Goal: Use online tool/utility: Utilize a website feature to perform a specific function

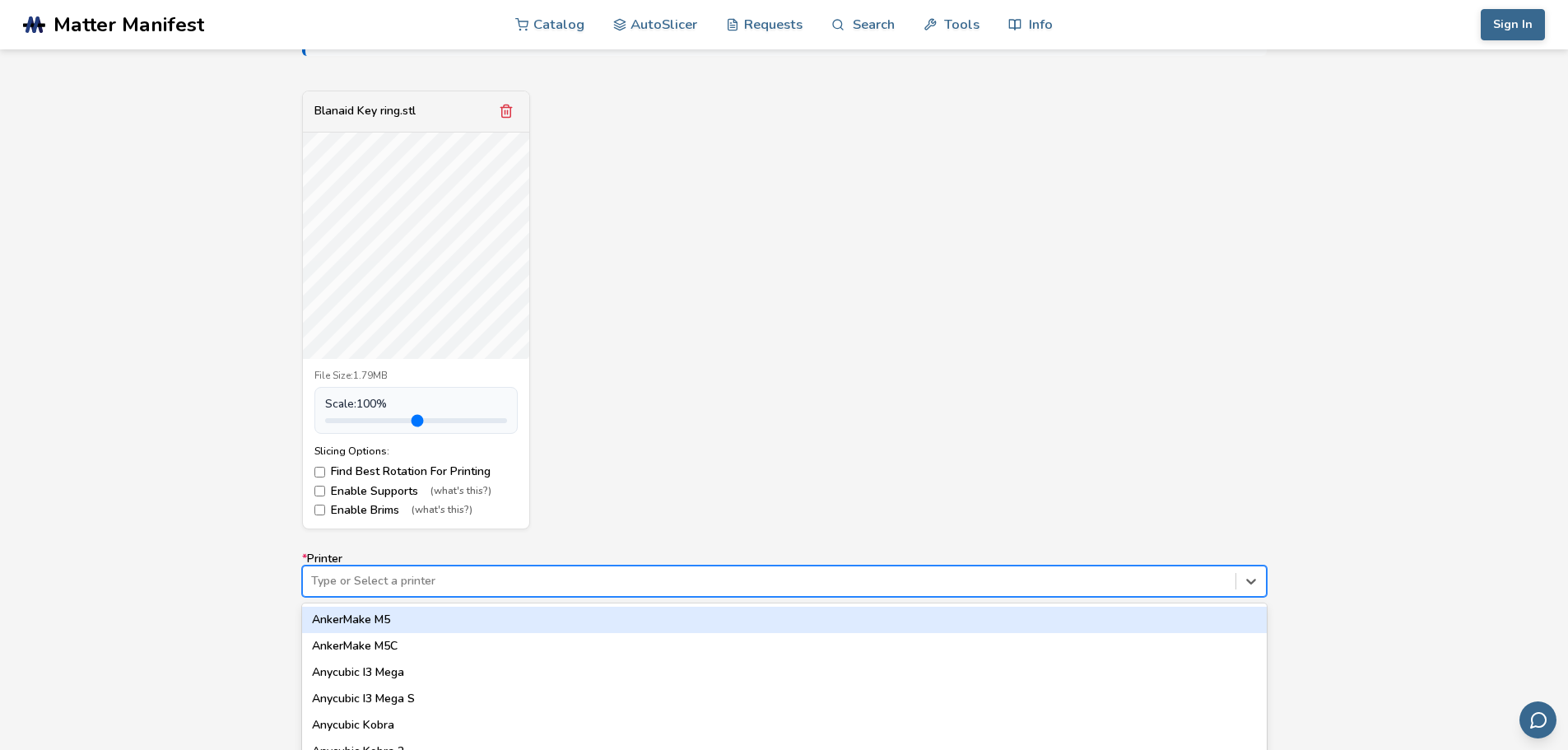
scroll to position [684, 0]
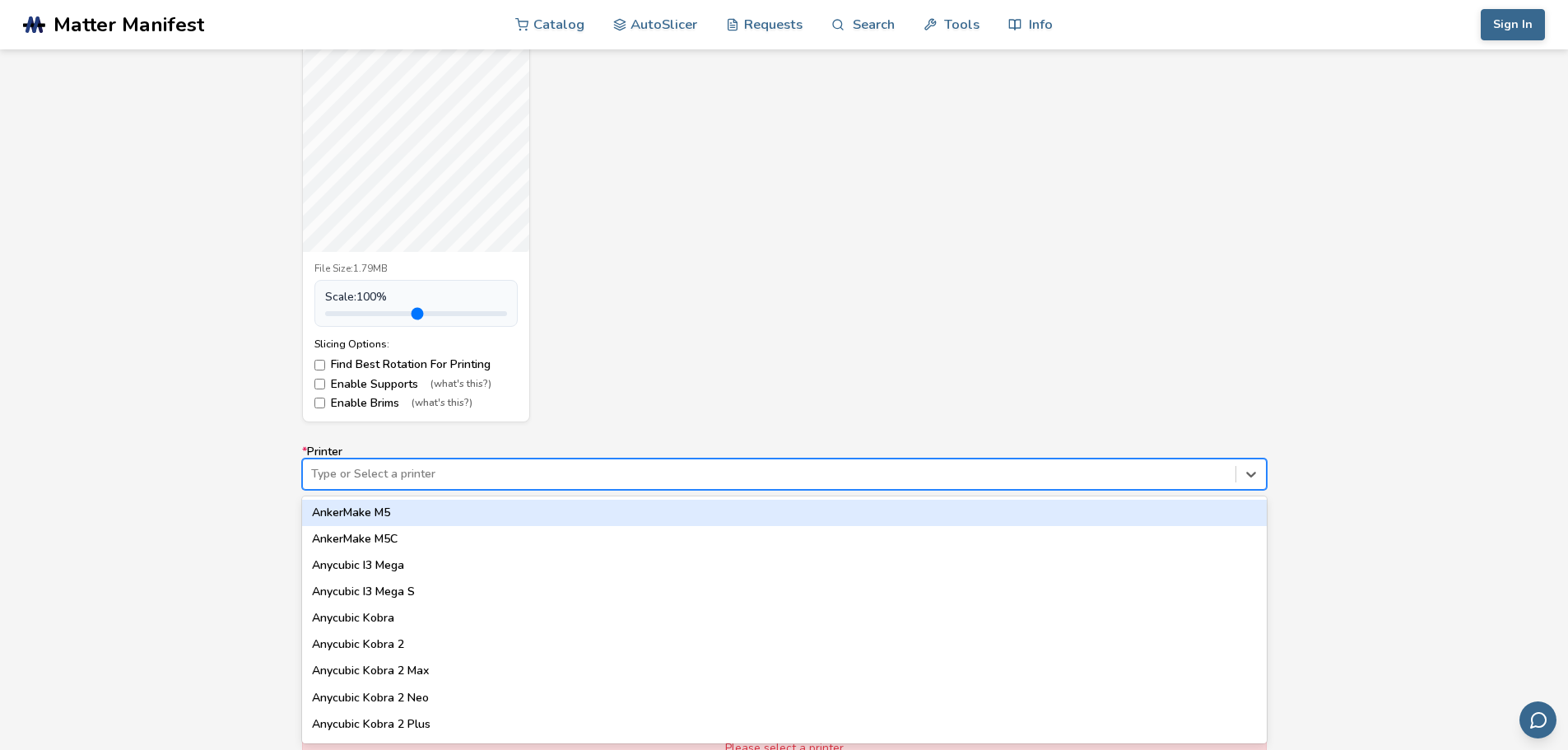
click at [412, 490] on div "64 results available. Use Up and Down to choose options, press Enter to select …" at bounding box center [784, 474] width 965 height 32
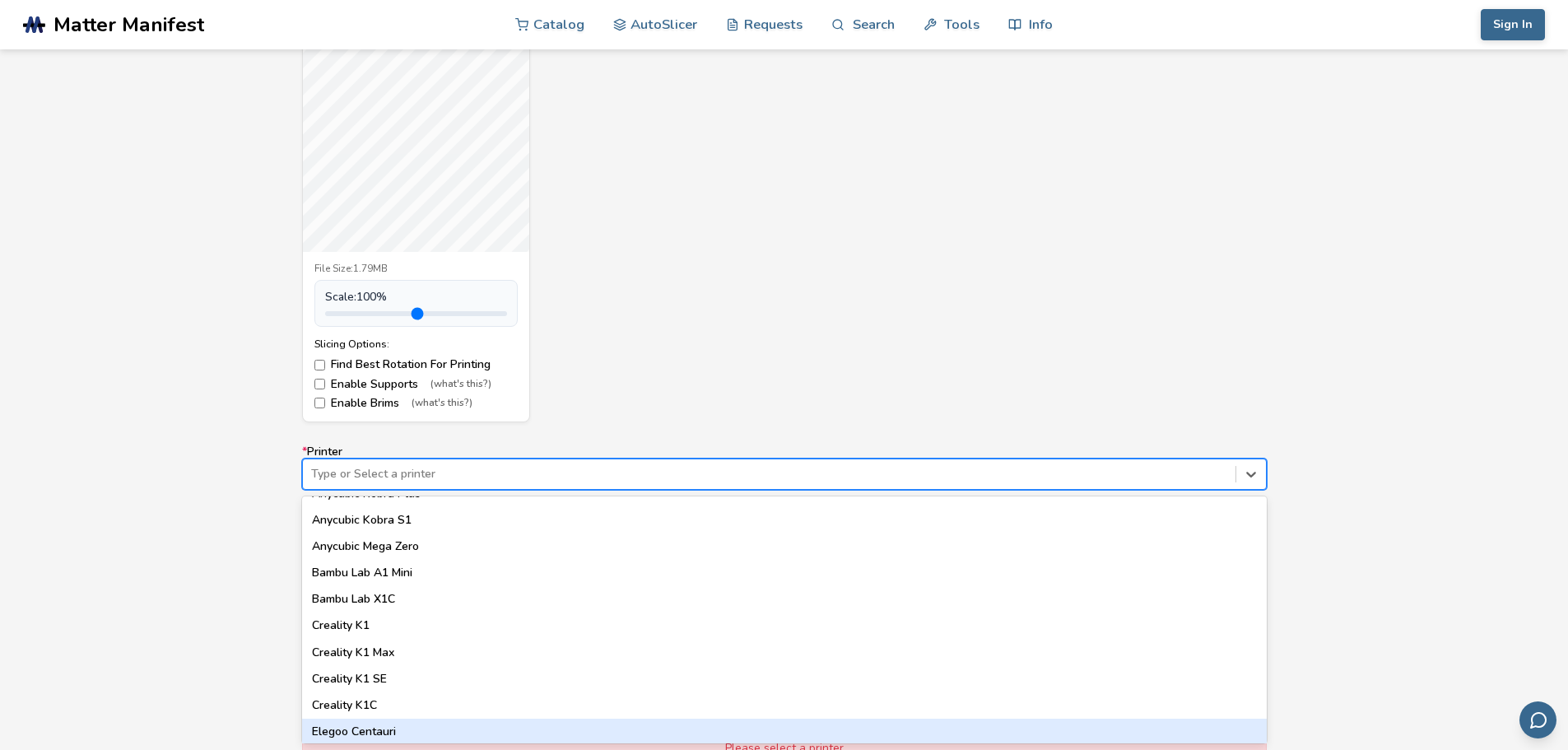
scroll to position [329, 0]
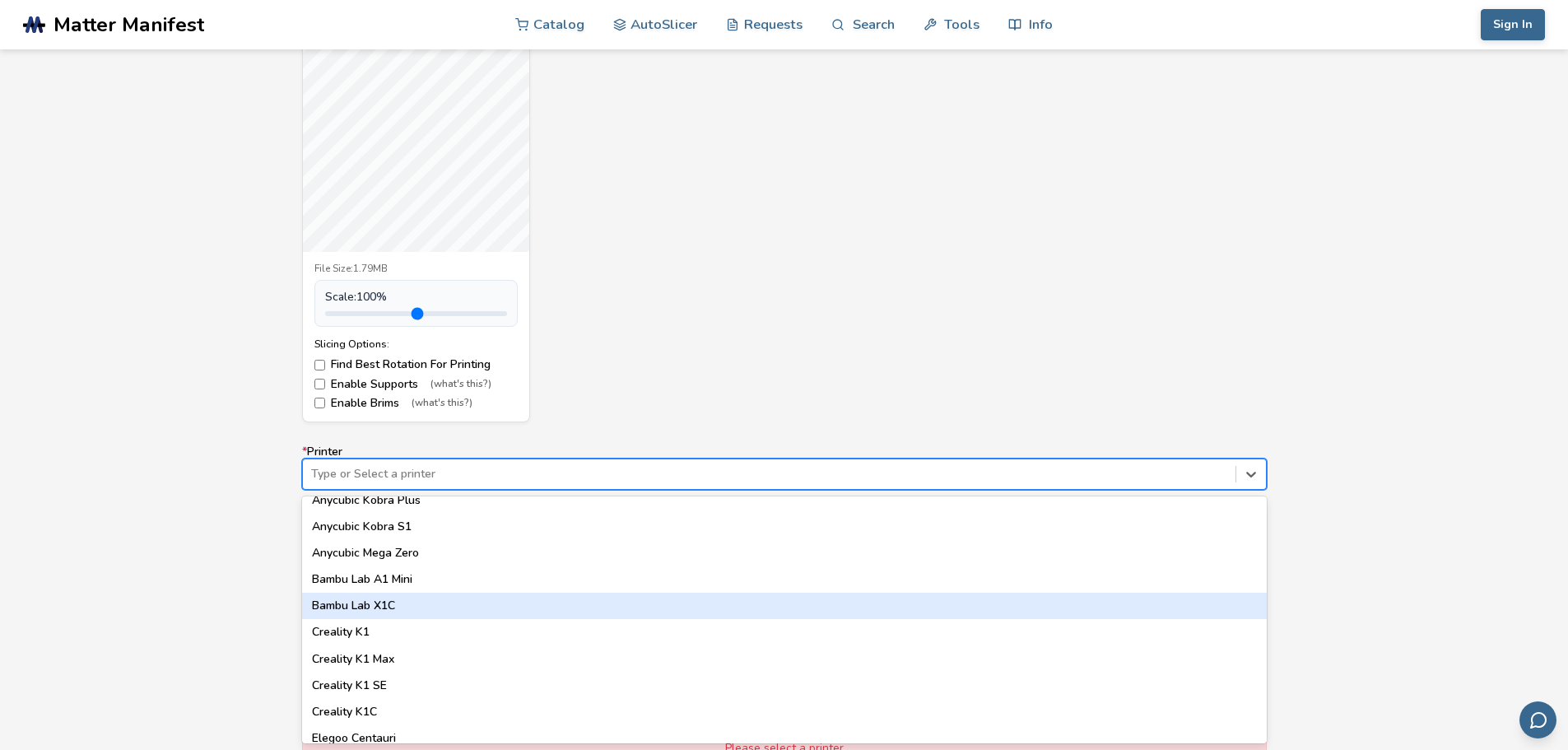
click at [364, 609] on div "Bambu Lab X1C" at bounding box center [784, 605] width 965 height 27
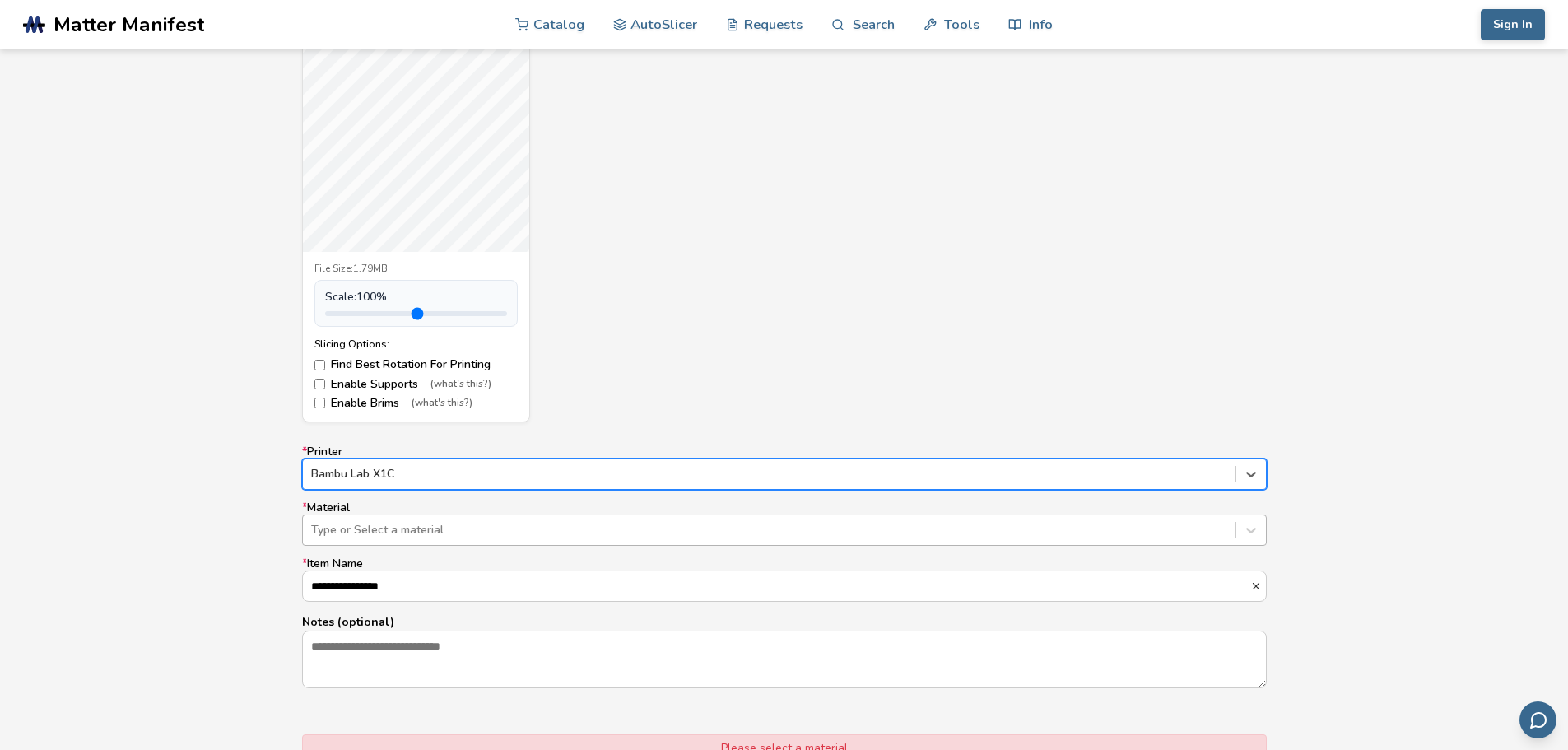
click at [401, 532] on div at bounding box center [770, 530] width 916 height 17
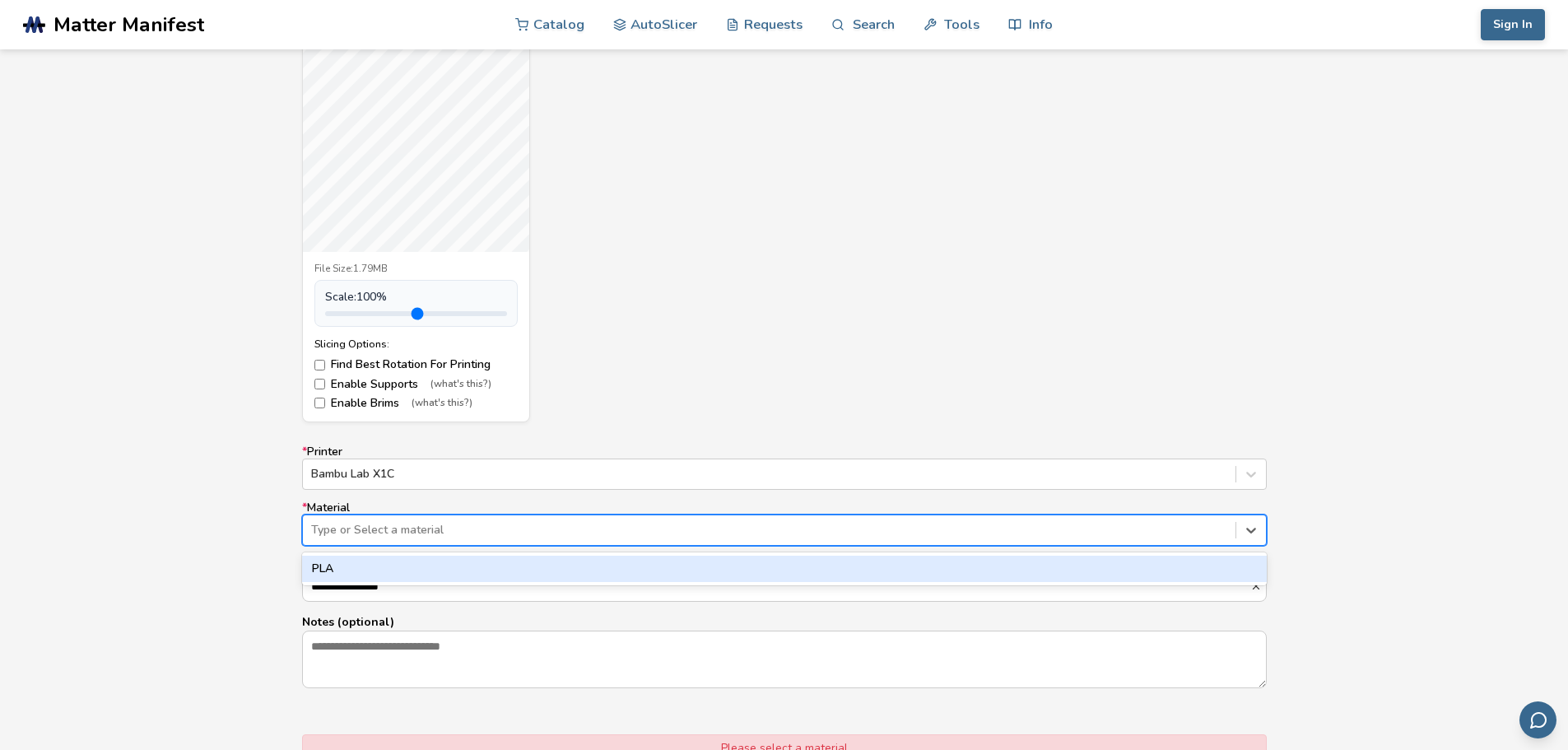
click at [352, 568] on div "PLA" at bounding box center [784, 568] width 965 height 27
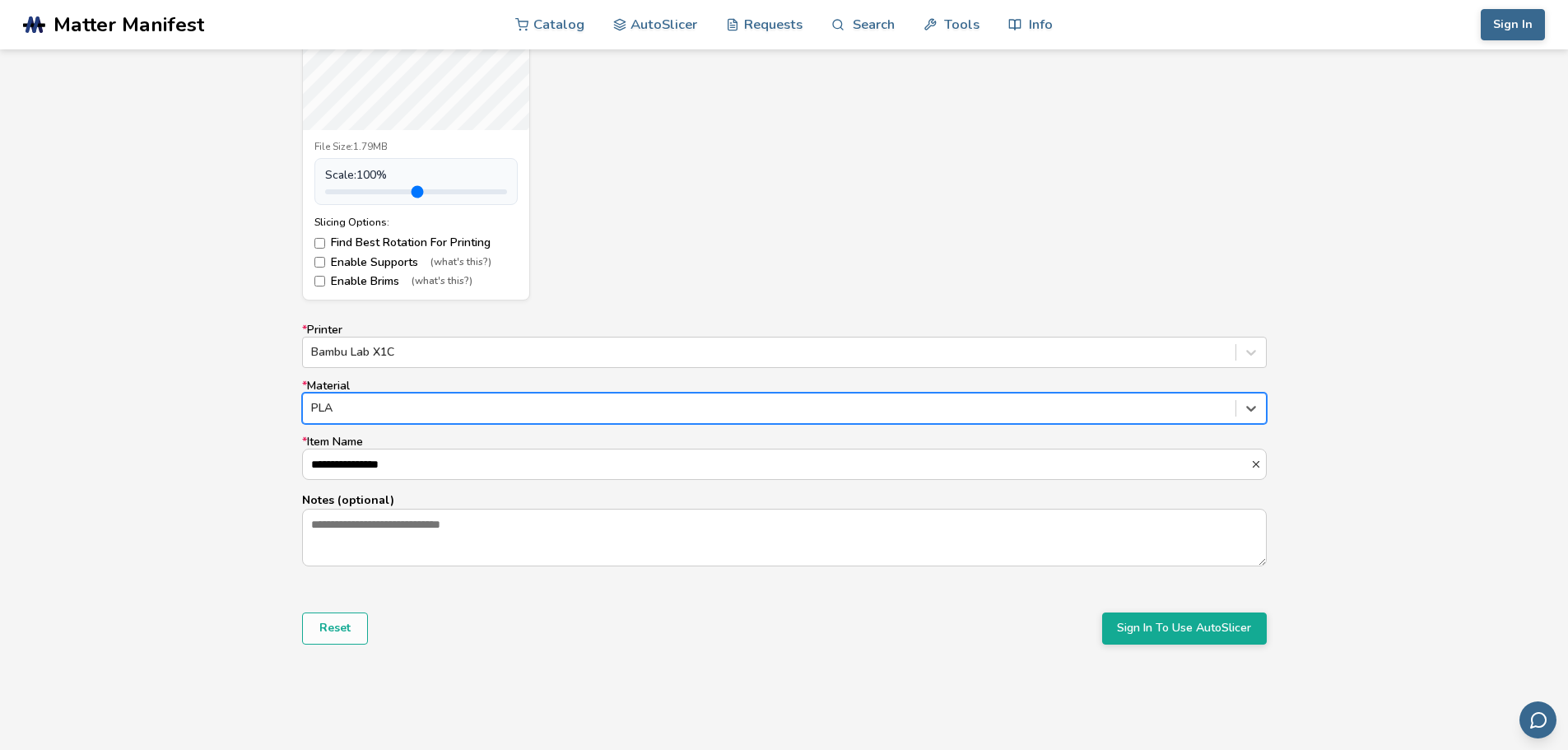
scroll to position [848, 0]
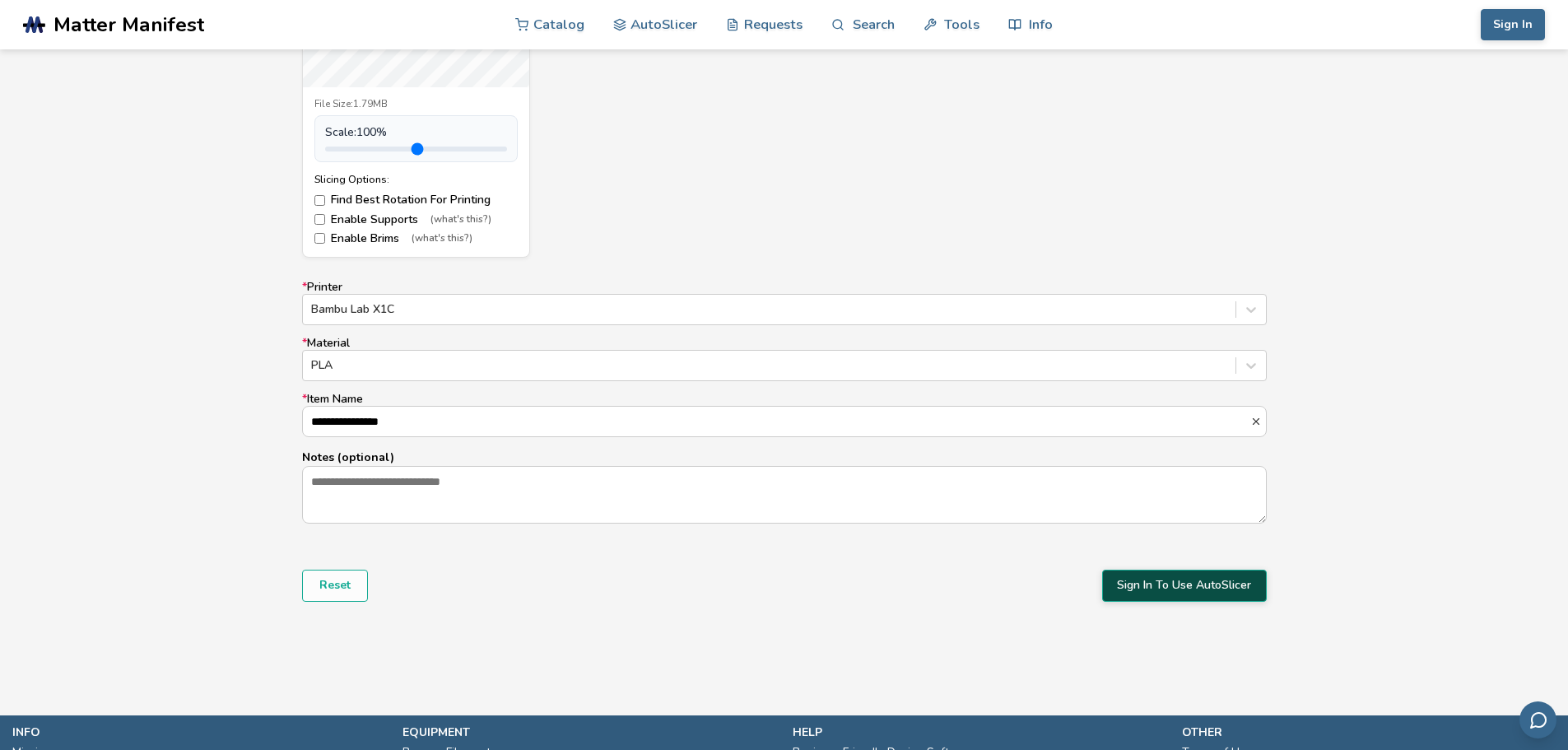
click at [1162, 583] on button "Sign In To Use AutoSlicer" at bounding box center [1184, 585] width 165 height 32
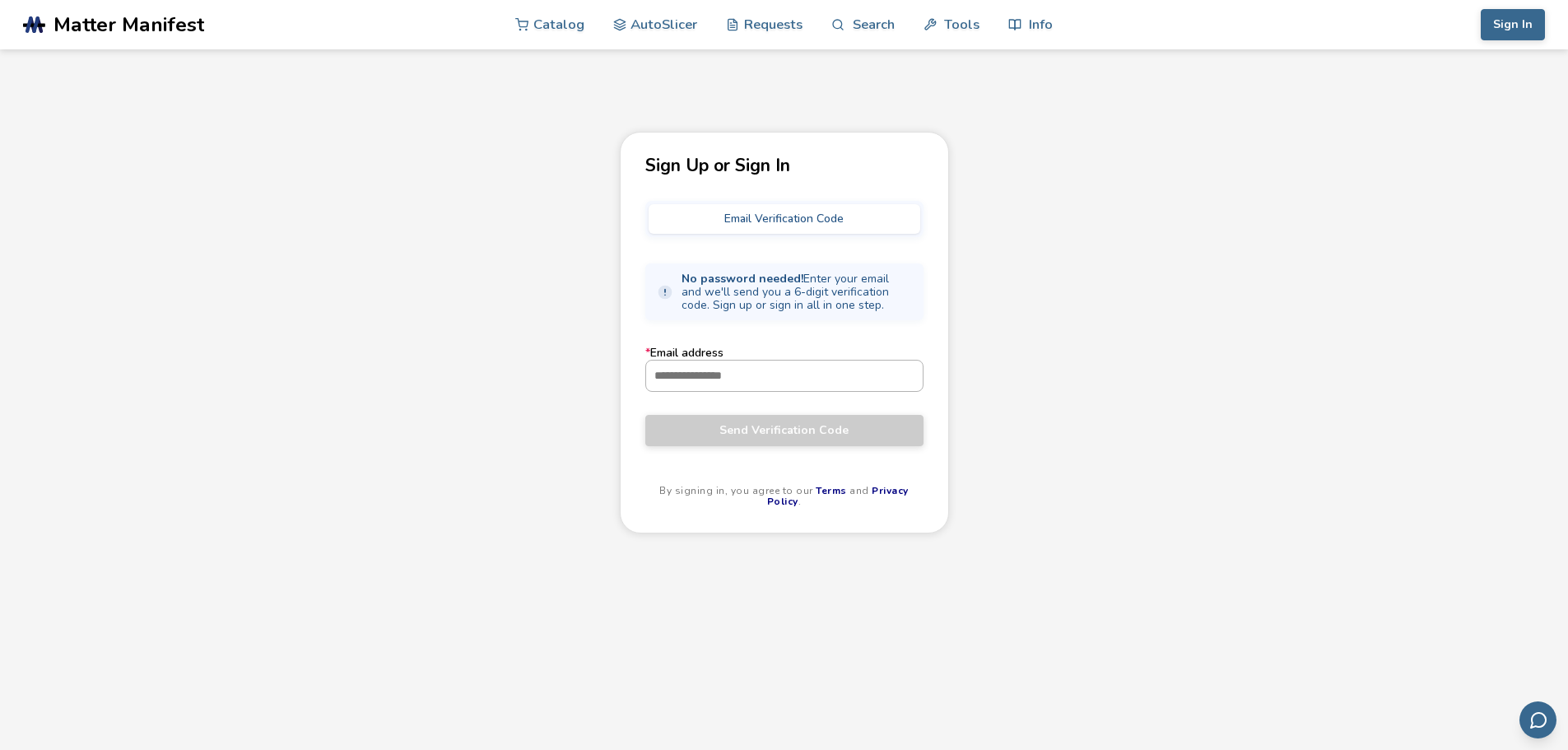
click at [752, 379] on input "* Email address" at bounding box center [784, 375] width 277 height 30
type input "**********"
click at [778, 433] on span "Send Verification Code" at bounding box center [784, 430] width 254 height 13
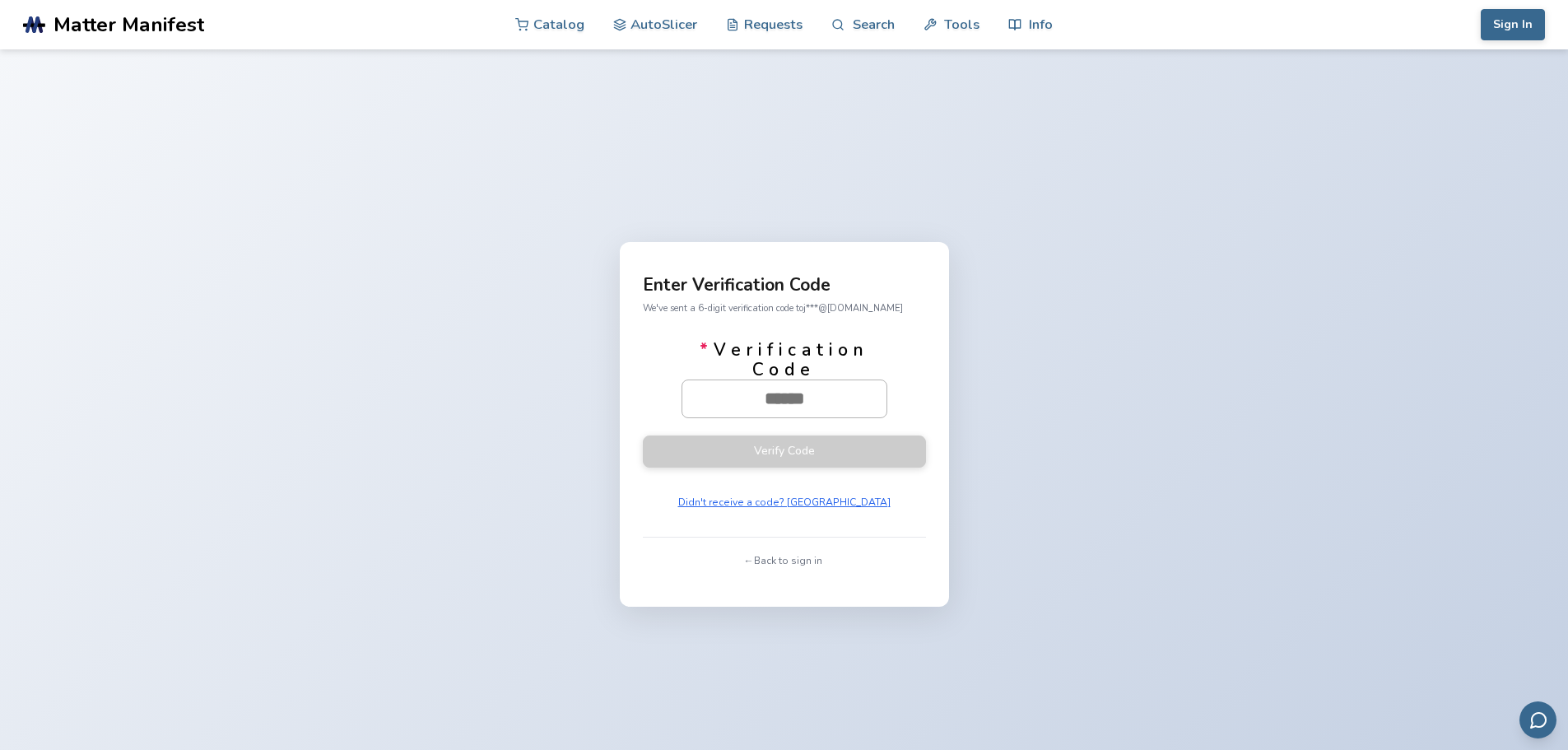
drag, startPoint x: 847, startPoint y: 402, endPoint x: 715, endPoint y: 391, distance: 132.5
click at [715, 391] on input "* Verification Code" at bounding box center [784, 398] width 204 height 37
paste input "******"
type input "******"
click at [783, 453] on button "Verify Code" at bounding box center [784, 450] width 283 height 32
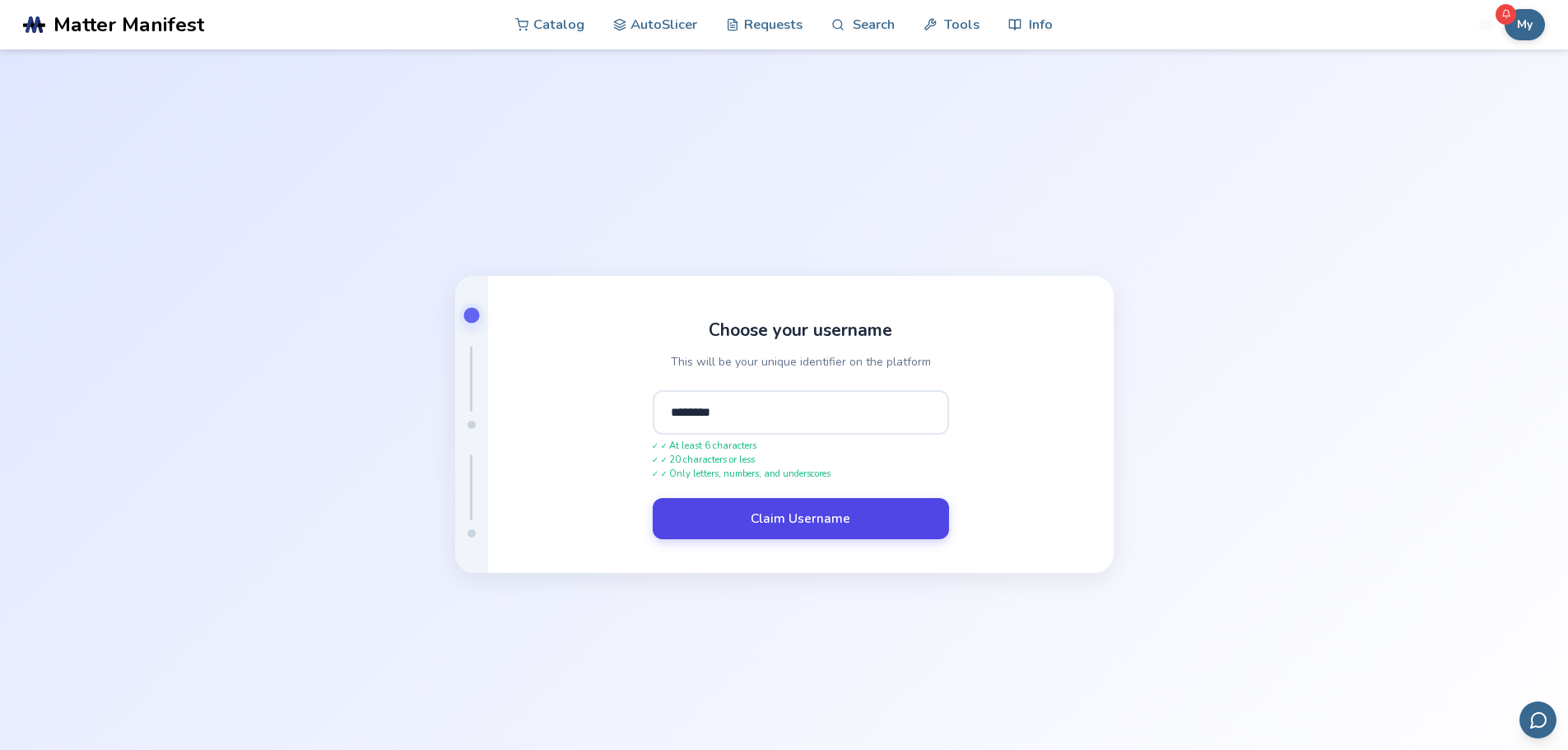
type input "********"
click at [836, 521] on button "Claim Username" at bounding box center [800, 518] width 297 height 41
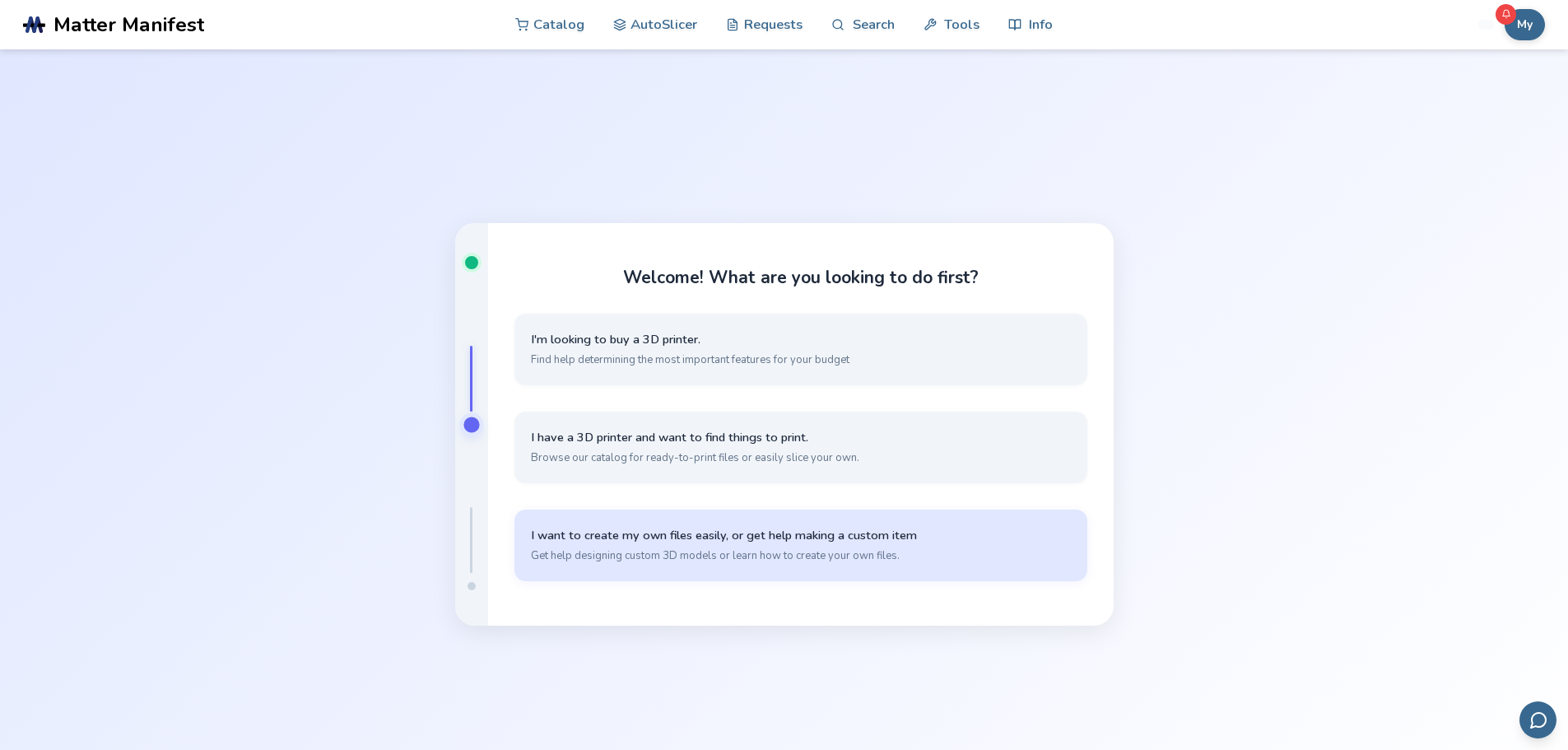
click at [708, 545] on button "I want to create my own files easily, or get help making a custom item Get help…" at bounding box center [801, 546] width 573 height 71
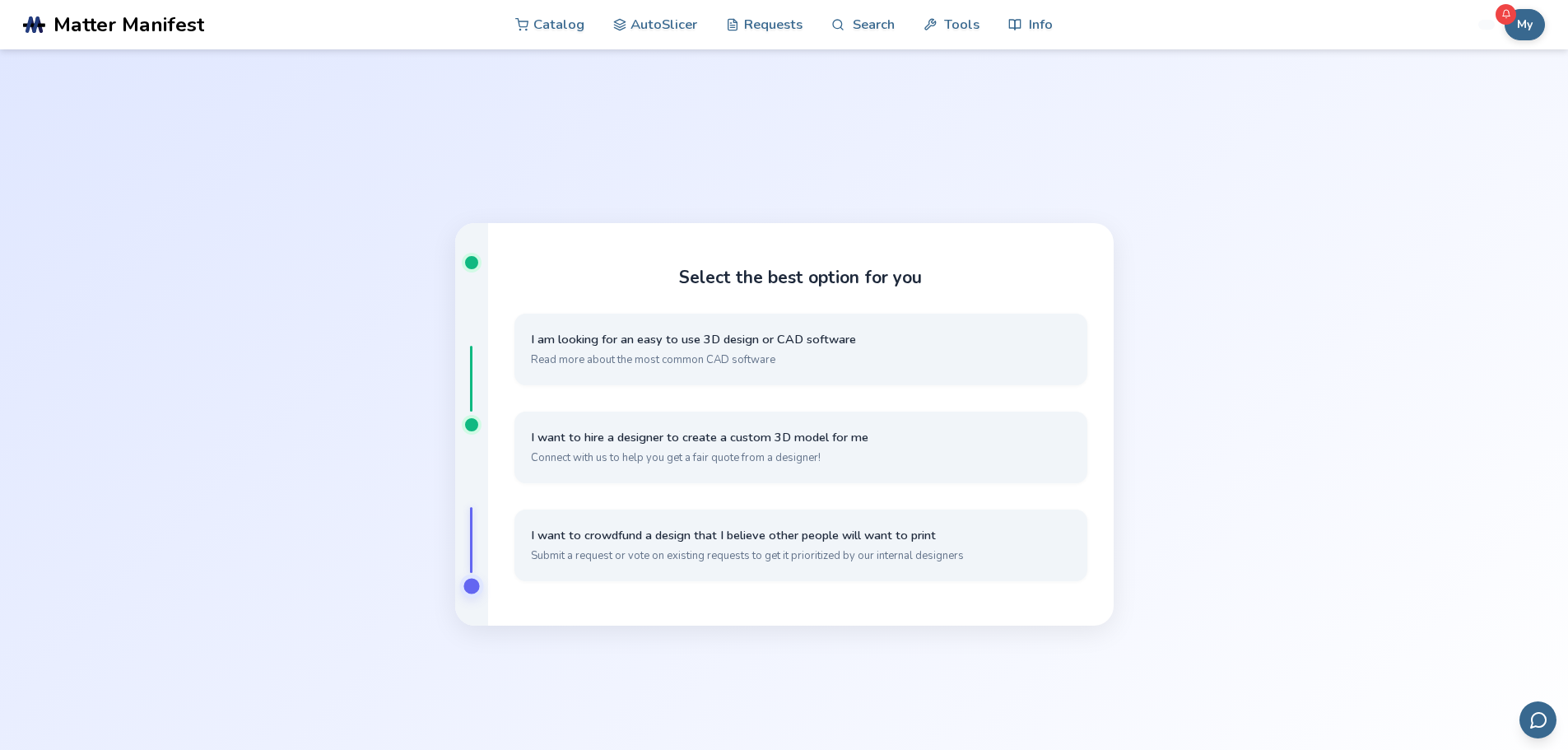
click at [471, 586] on div at bounding box center [471, 586] width 16 height 16
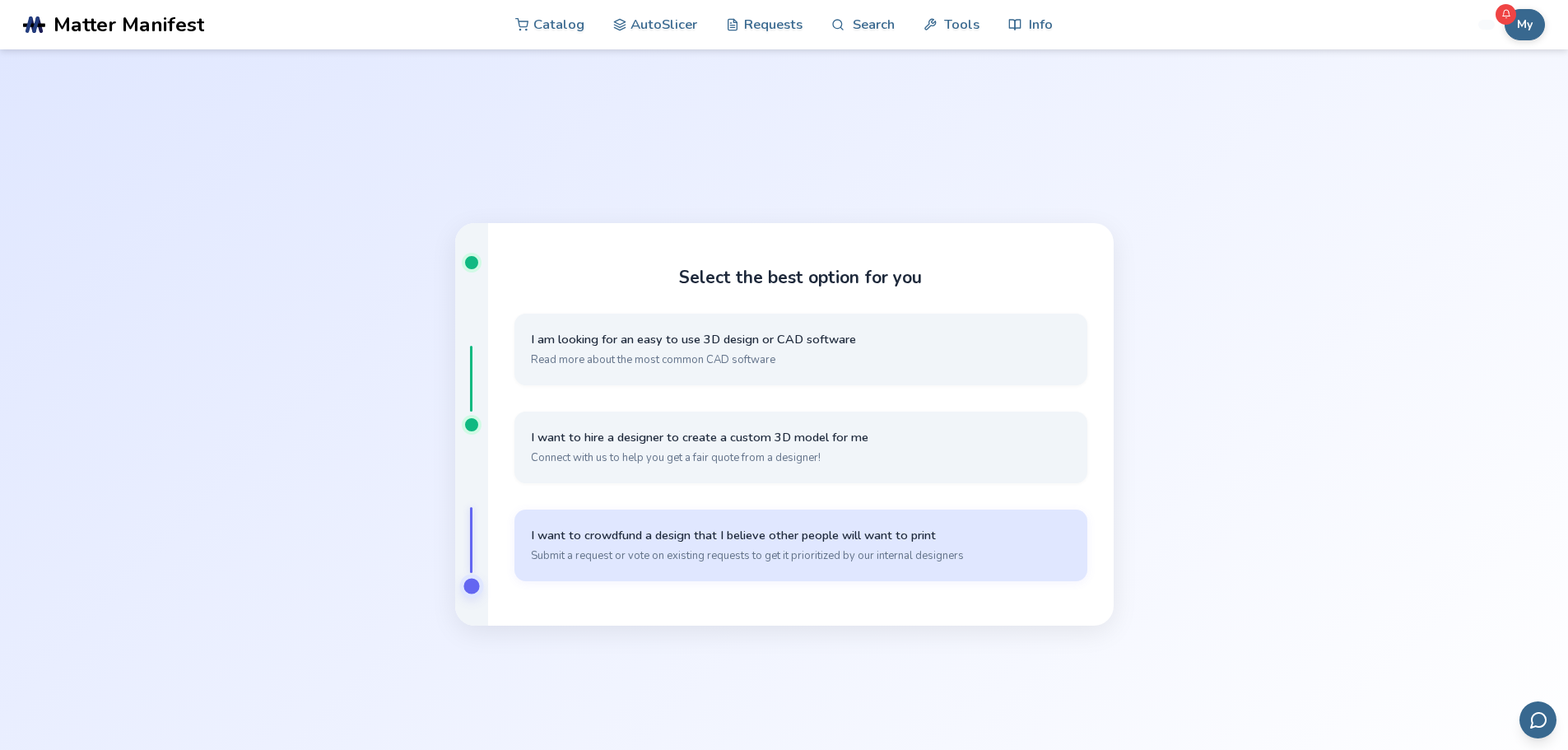
click at [598, 551] on span "Submit a request or vote on existing requests to get it prioritized by our inte…" at bounding box center [800, 556] width 540 height 15
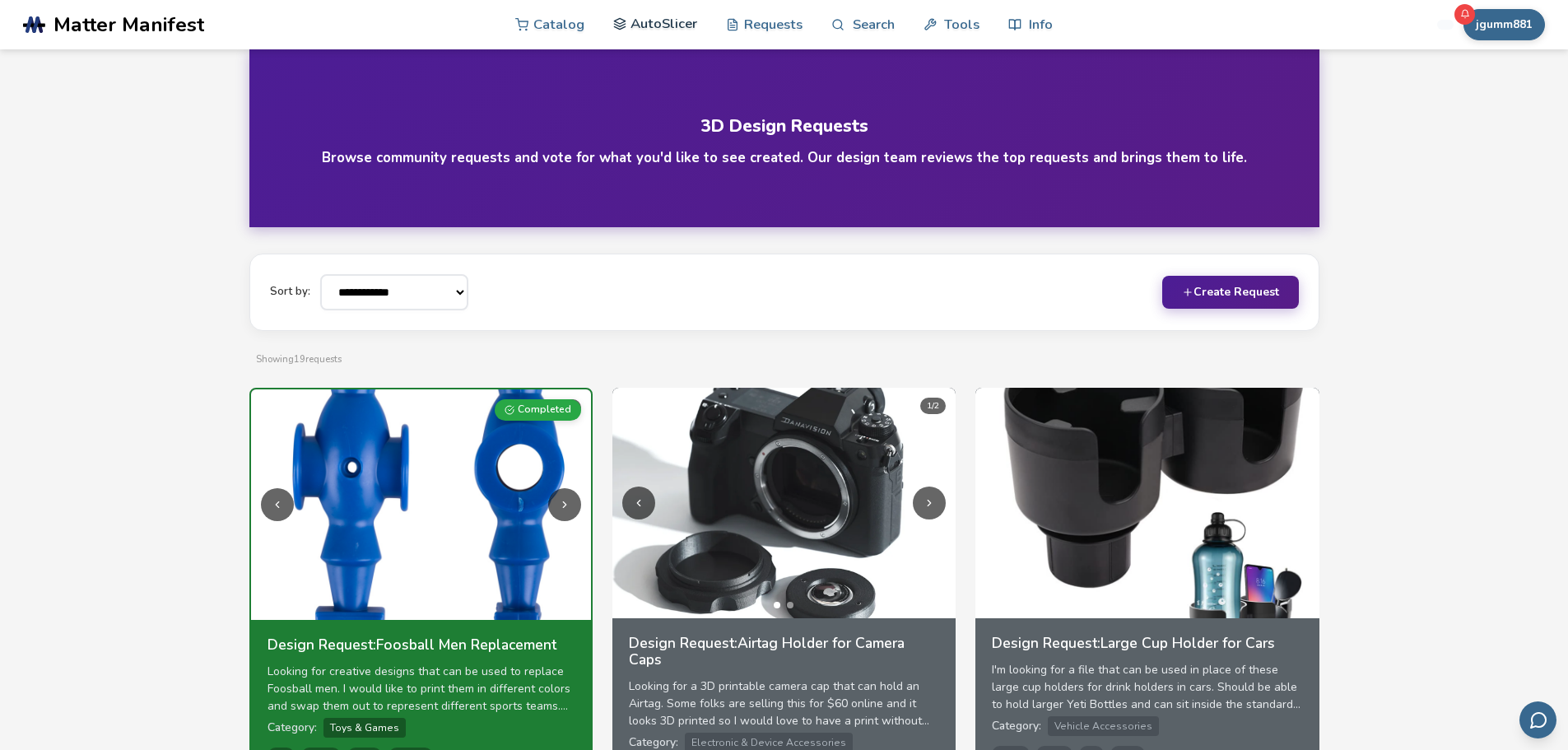
click at [661, 20] on link "AutoSlicer" at bounding box center [655, 24] width 84 height 50
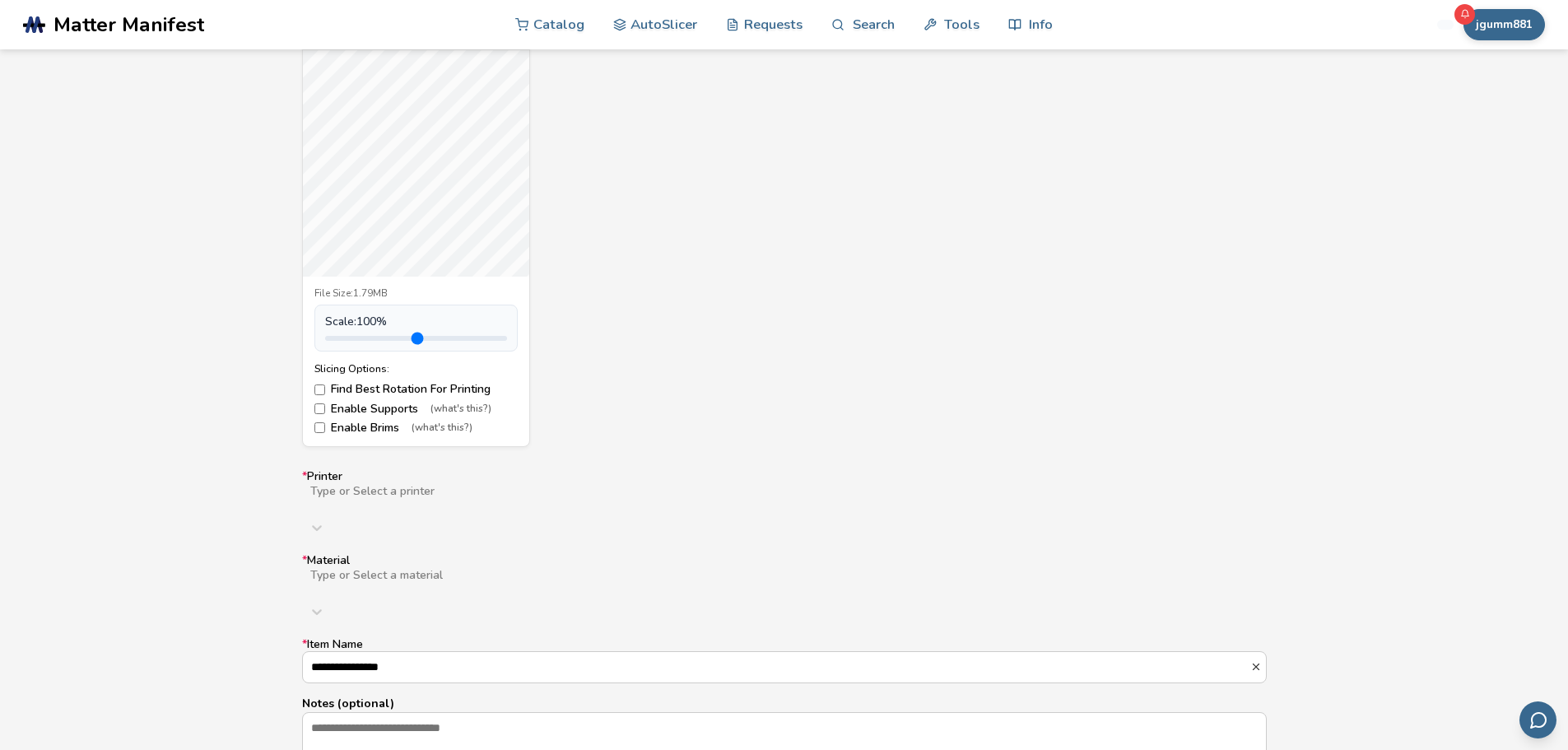
scroll to position [684, 0]
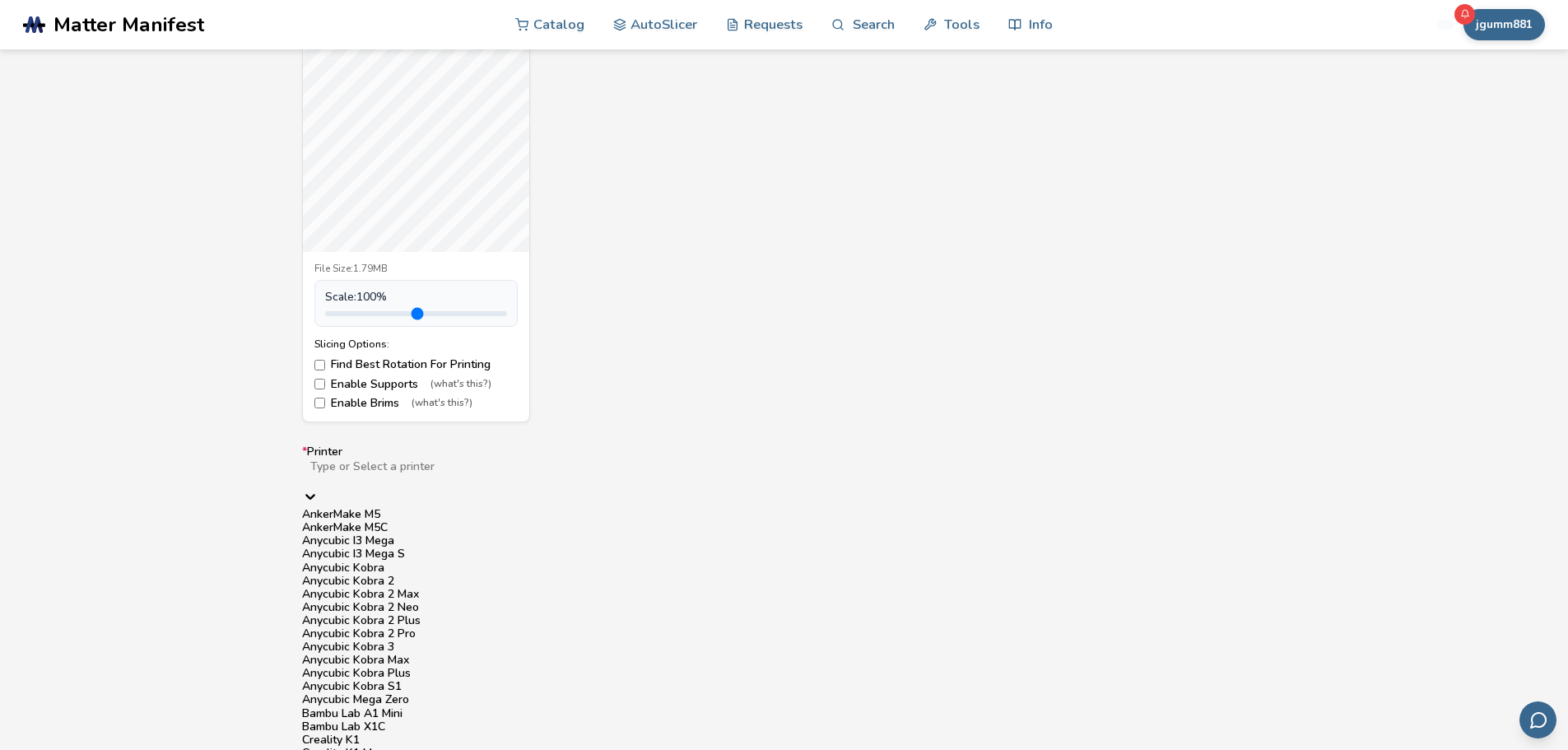
click at [383, 720] on div "Bambu Lab X1C" at bounding box center [784, 726] width 965 height 13
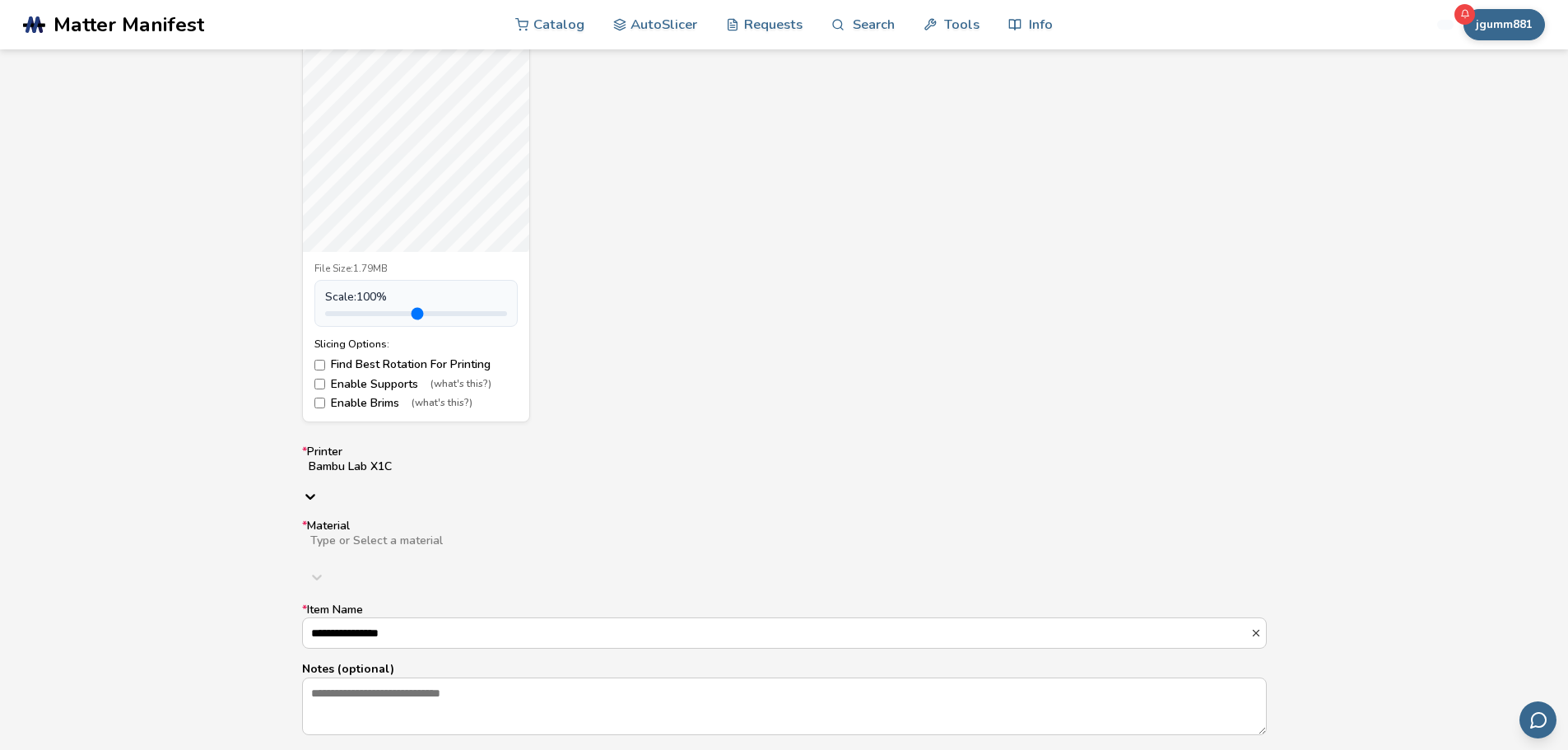
click at [409, 548] on div at bounding box center [569, 554] width 523 height 13
click at [344, 592] on div "PLA" at bounding box center [784, 598] width 965 height 13
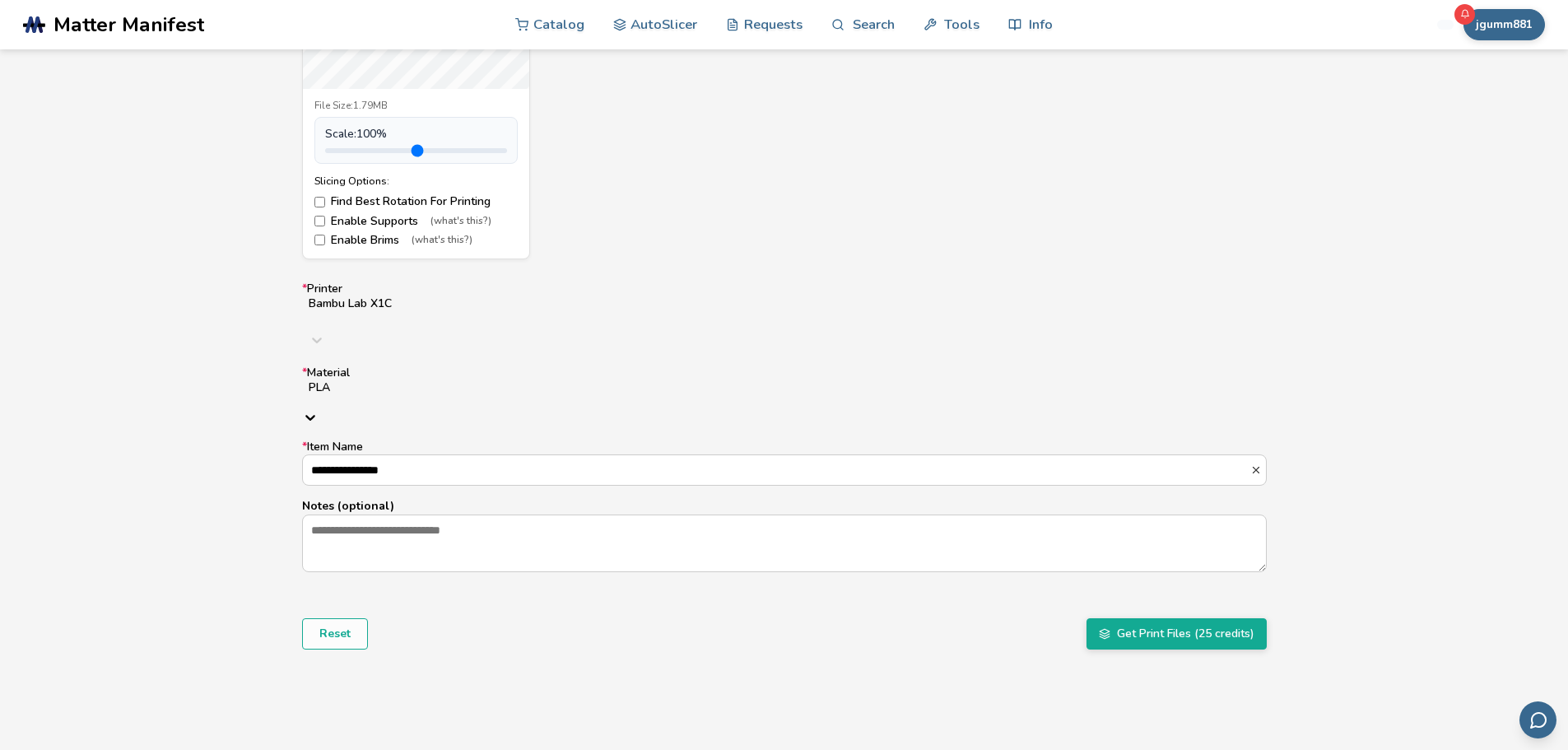
scroll to position [848, 0]
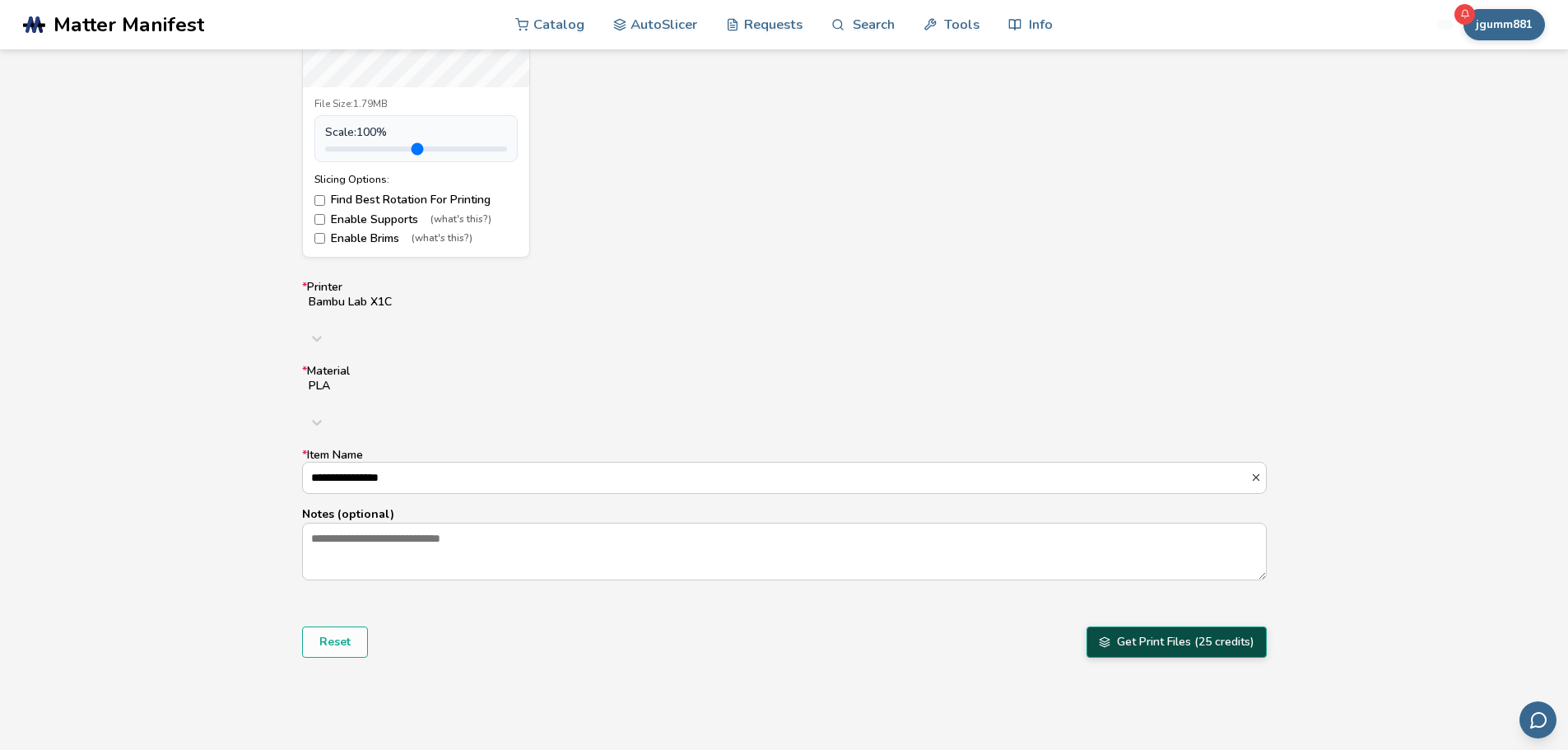
click at [1158, 626] on button "Get Print Files (25 credits)" at bounding box center [1176, 642] width 181 height 32
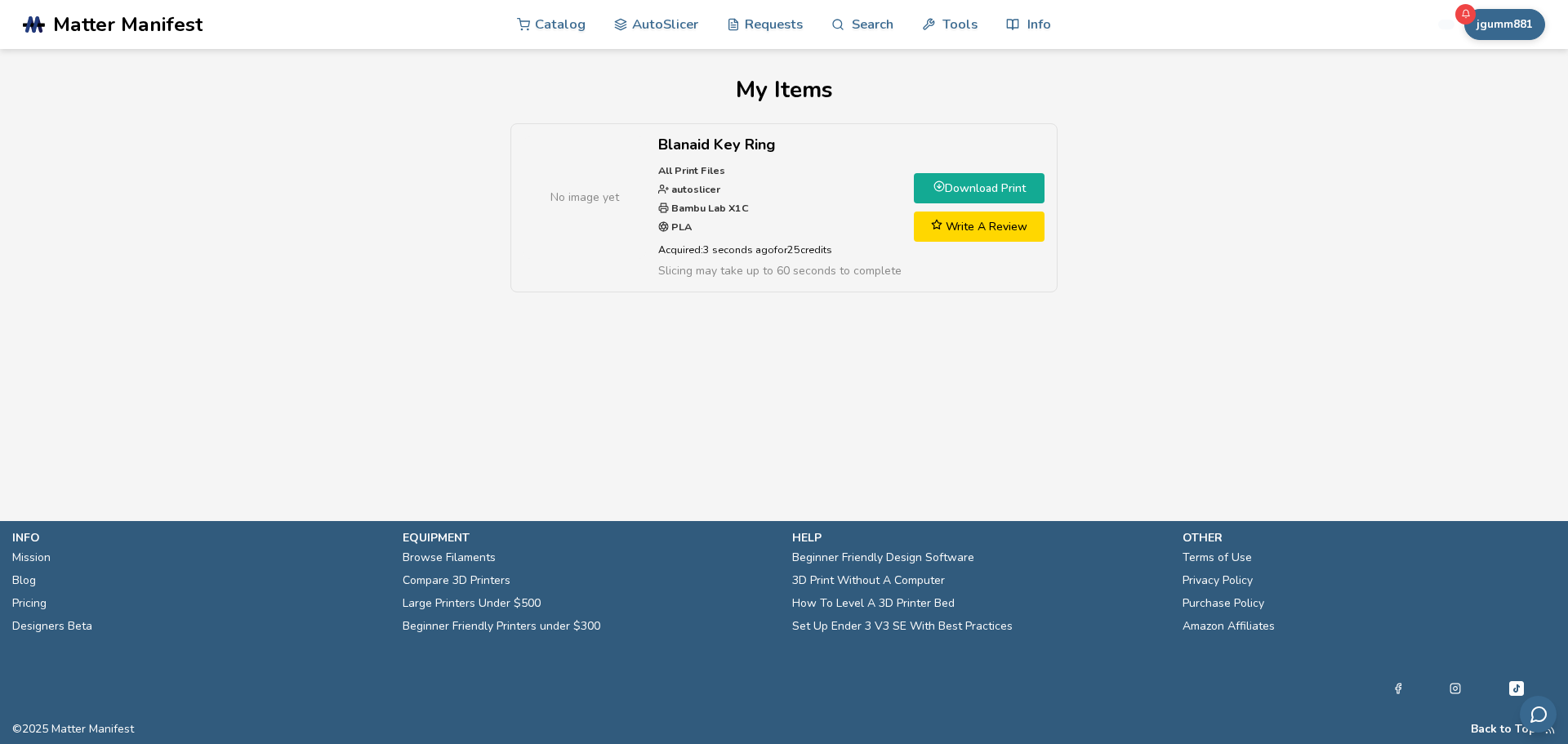
click at [994, 185] on link "Download Print" at bounding box center [979, 188] width 131 height 31
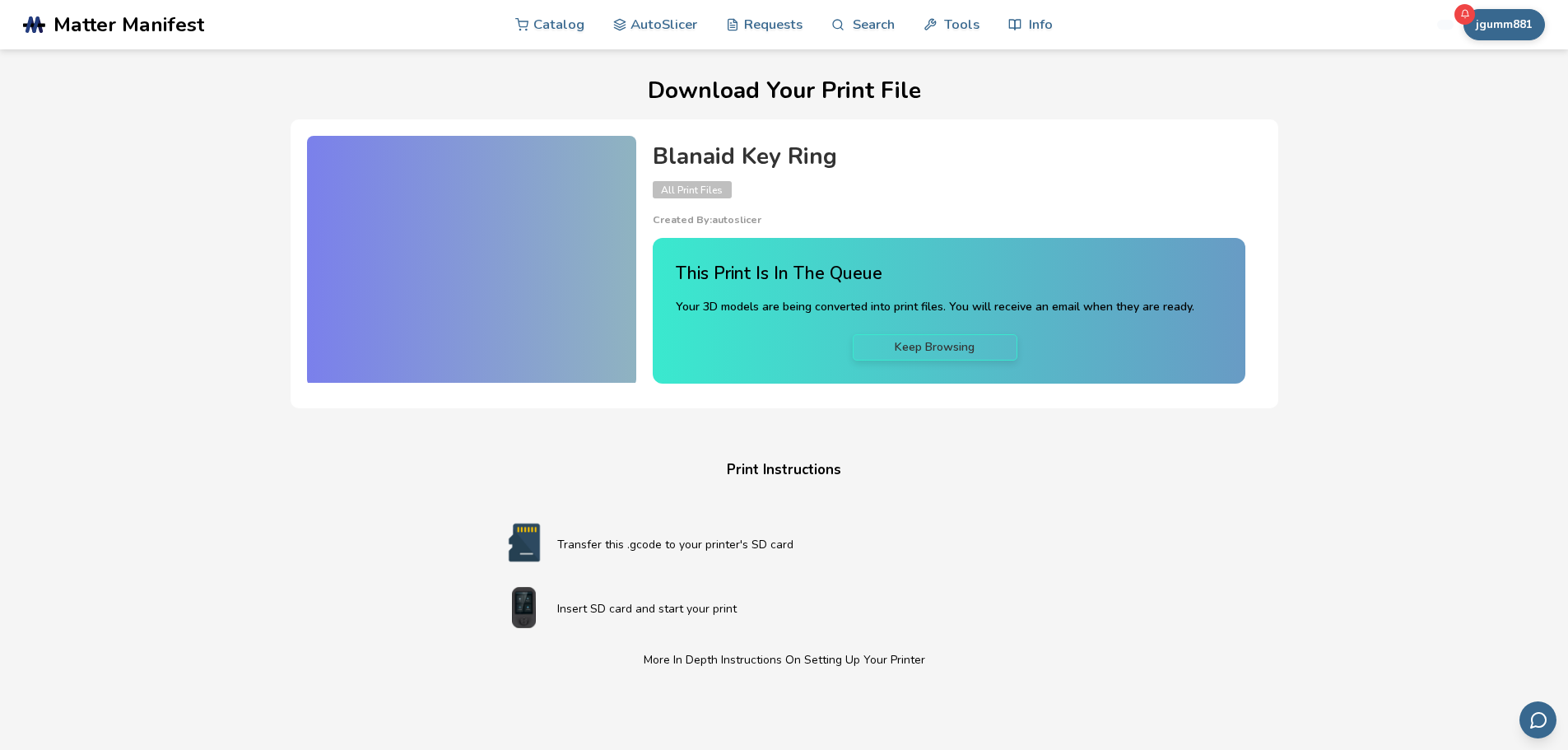
click at [913, 347] on link "Keep Browsing" at bounding box center [935, 347] width 165 height 27
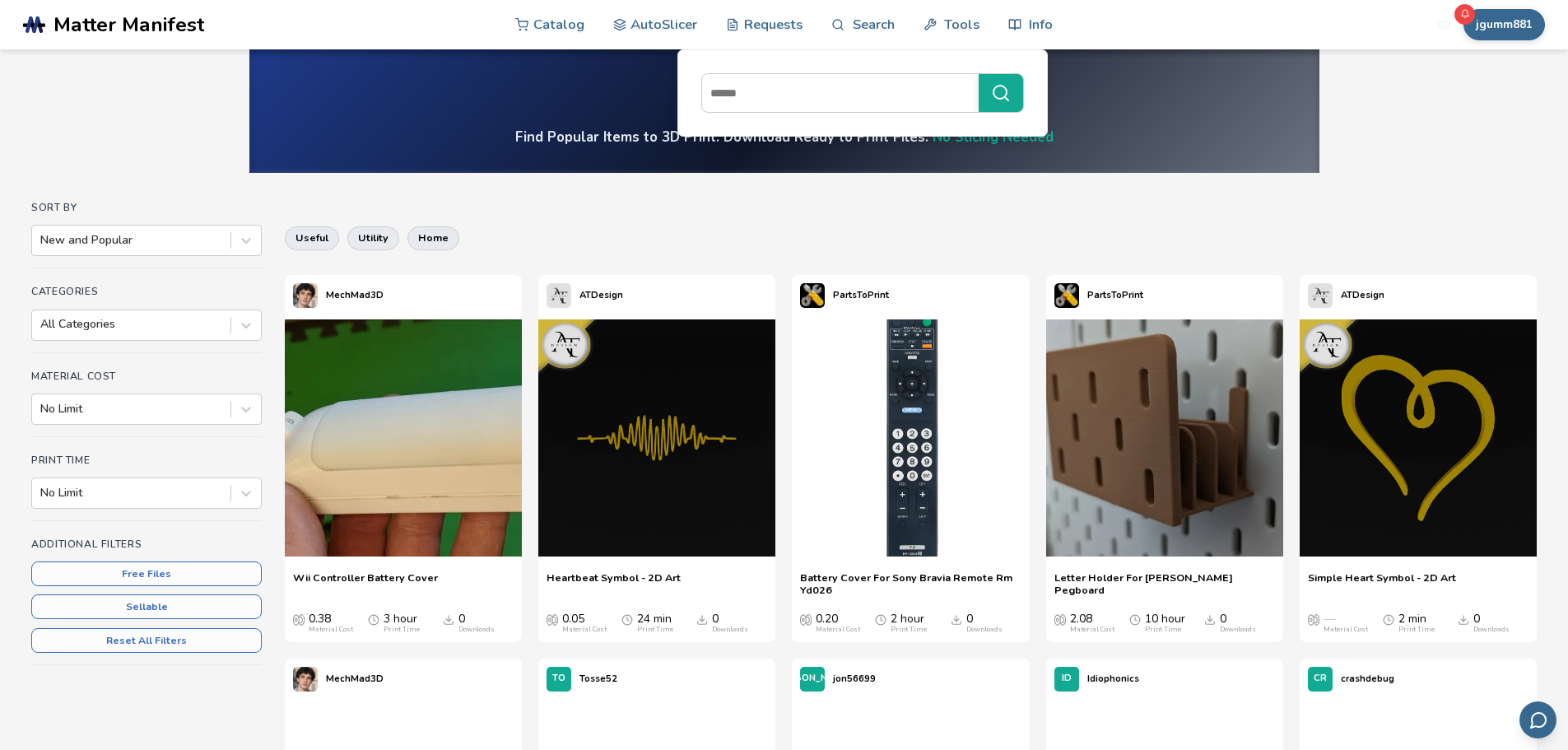
click at [1462, 16] on icon at bounding box center [1464, 14] width 10 height 10
click at [1464, 14] on icon at bounding box center [1464, 14] width 10 height 10
click at [1504, 26] on button "jgumm881" at bounding box center [1504, 25] width 81 height 32
click at [1472, 163] on span "Rewards" at bounding box center [1464, 163] width 50 height 13
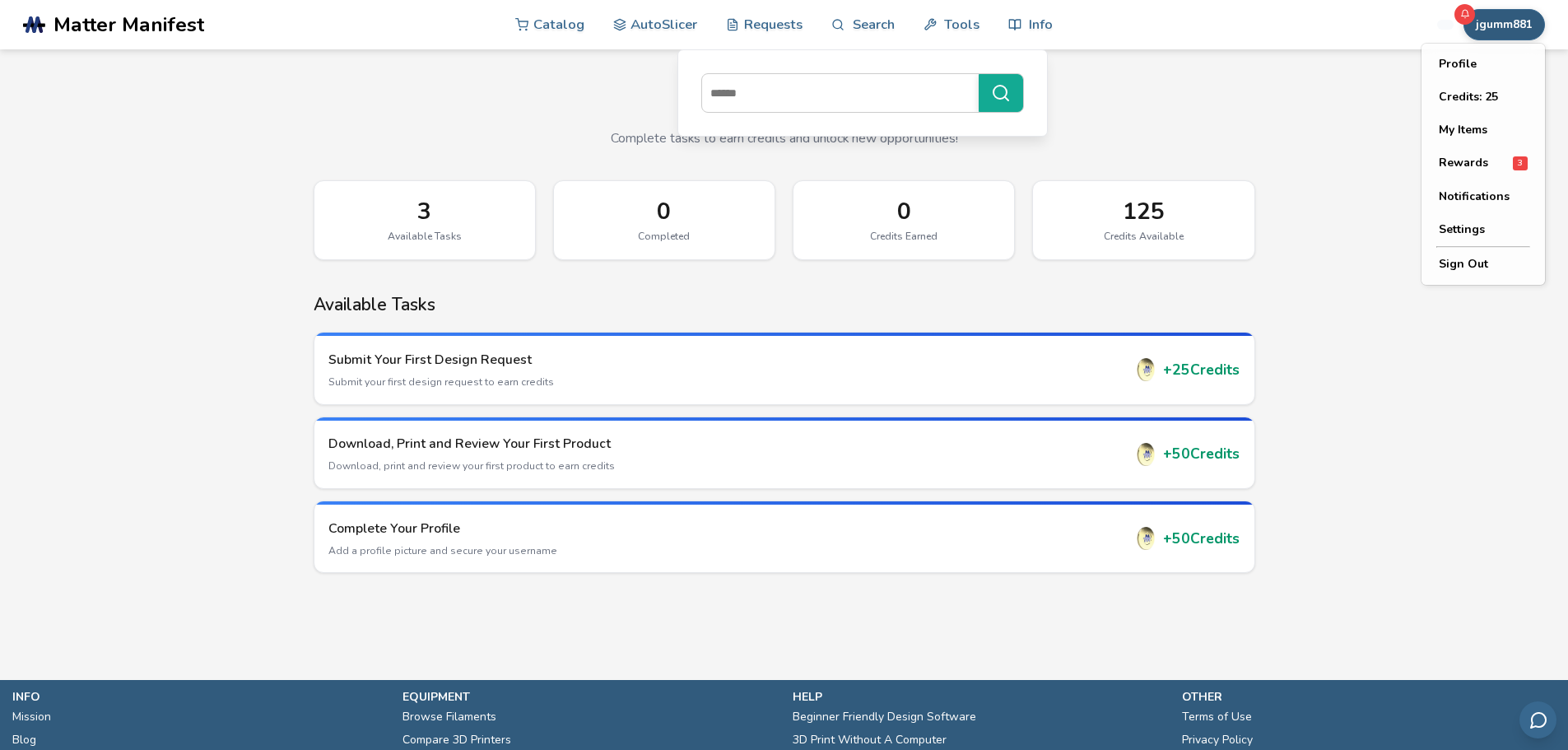
click at [1507, 22] on button "jgumm881" at bounding box center [1504, 25] width 81 height 32
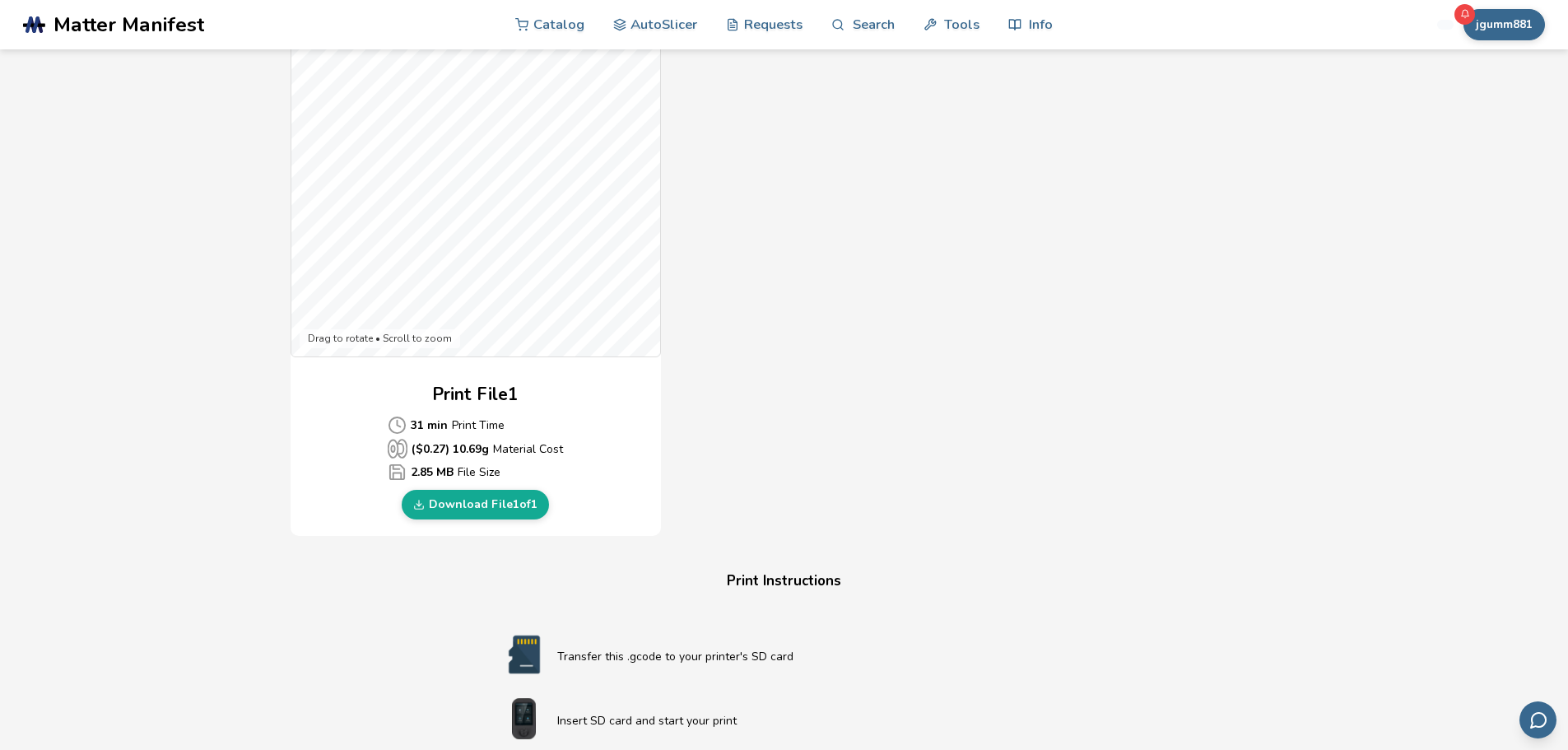
scroll to position [494, 0]
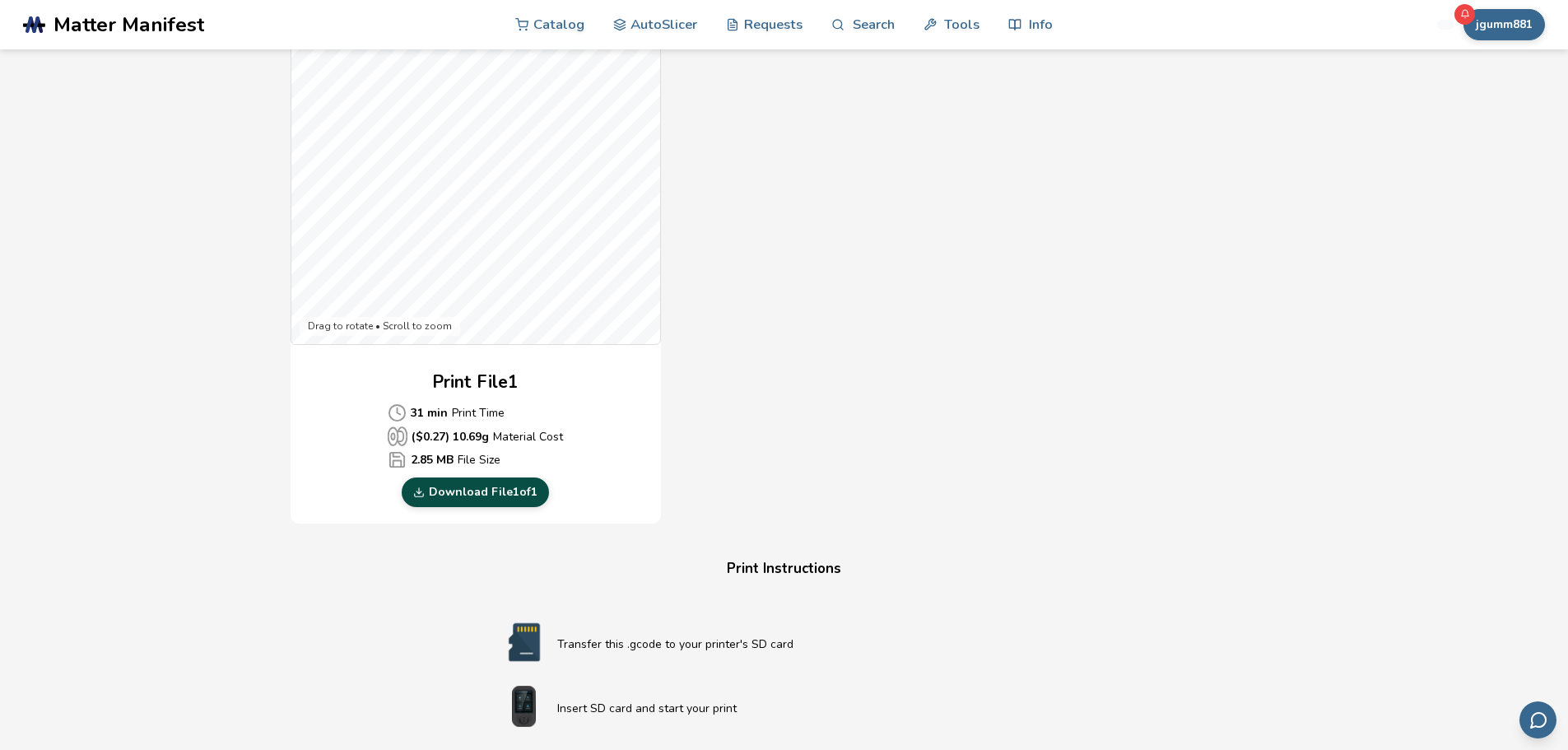
click at [497, 487] on link "Download File 1 of 1" at bounding box center [475, 492] width 148 height 30
